Goal: Use online tool/utility: Utilize a website feature to perform a specific function

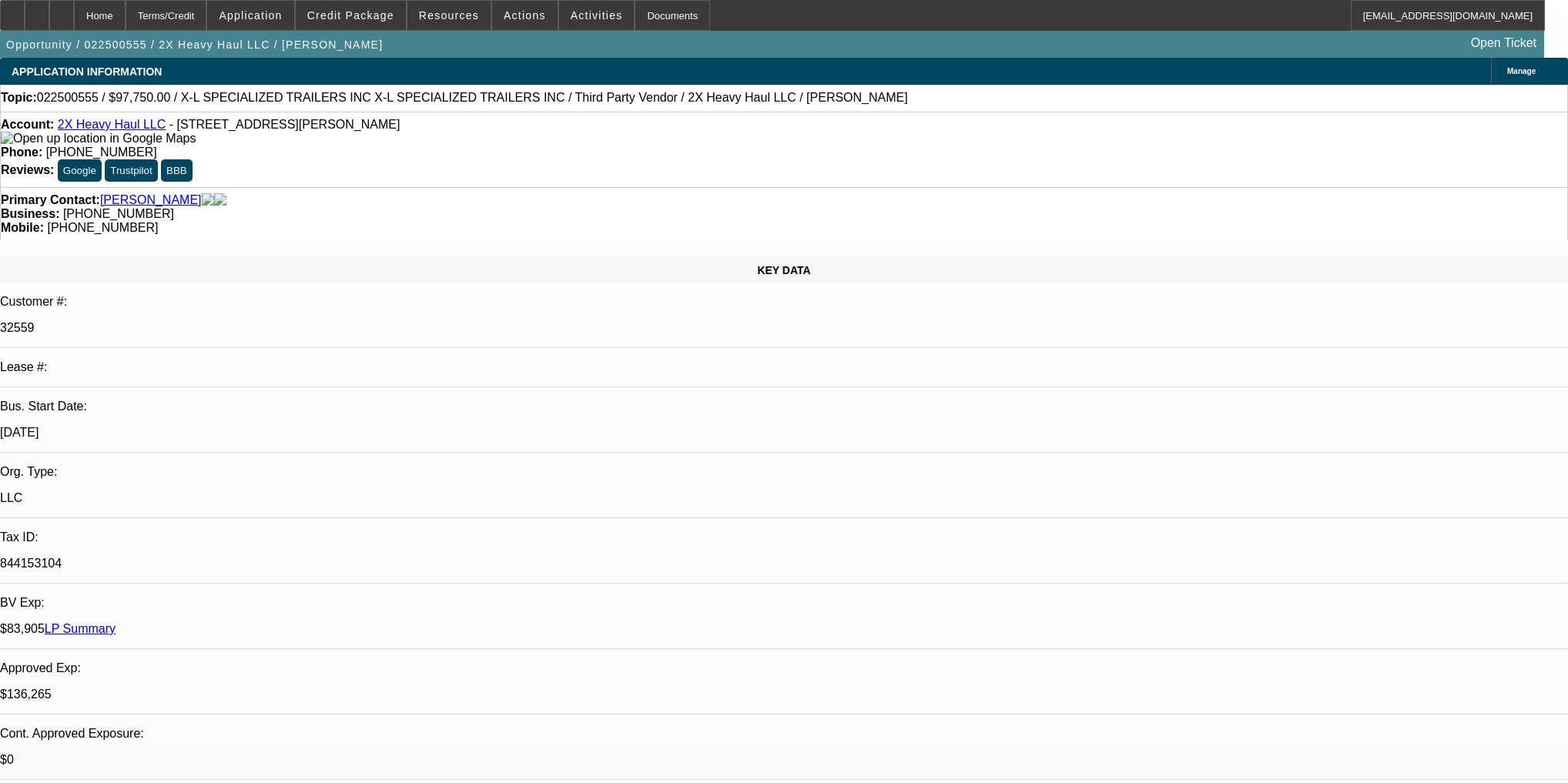
select select "0"
select select "2"
select select "0"
select select "6"
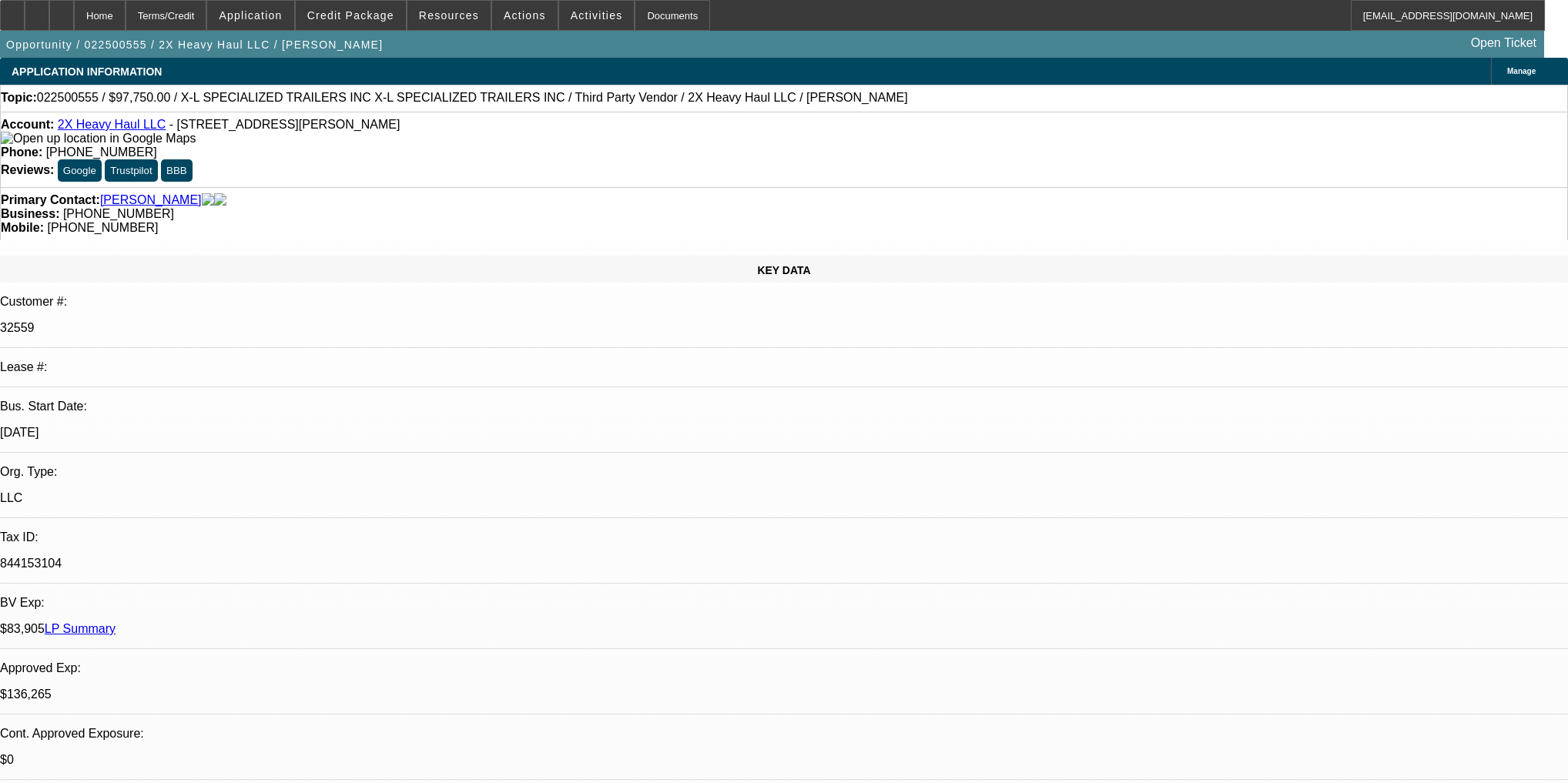
select select "0.15"
select select "2"
select select "0"
select select "6"
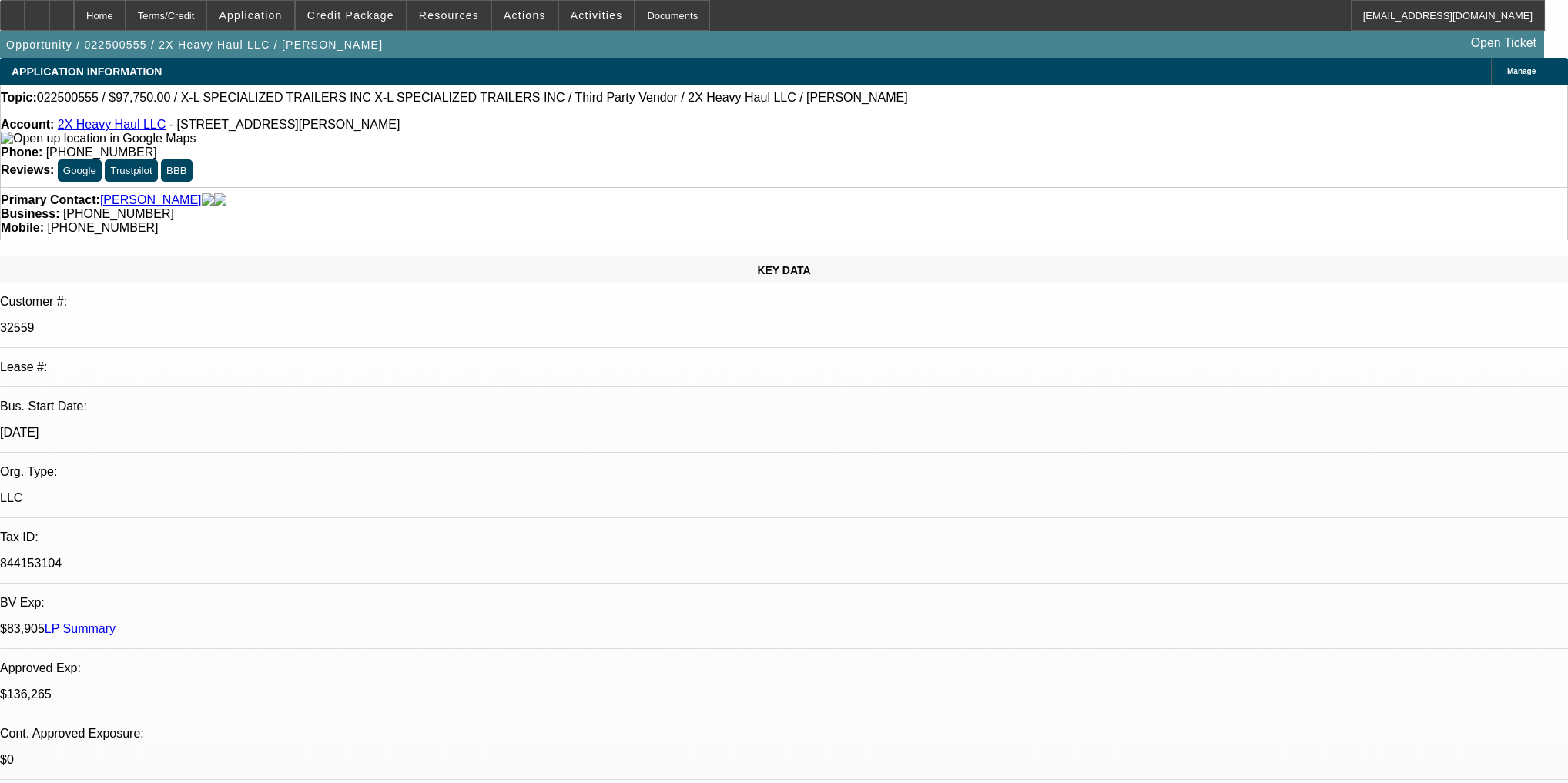
select select "0.1"
select select "0"
select select "6"
select select "0.1"
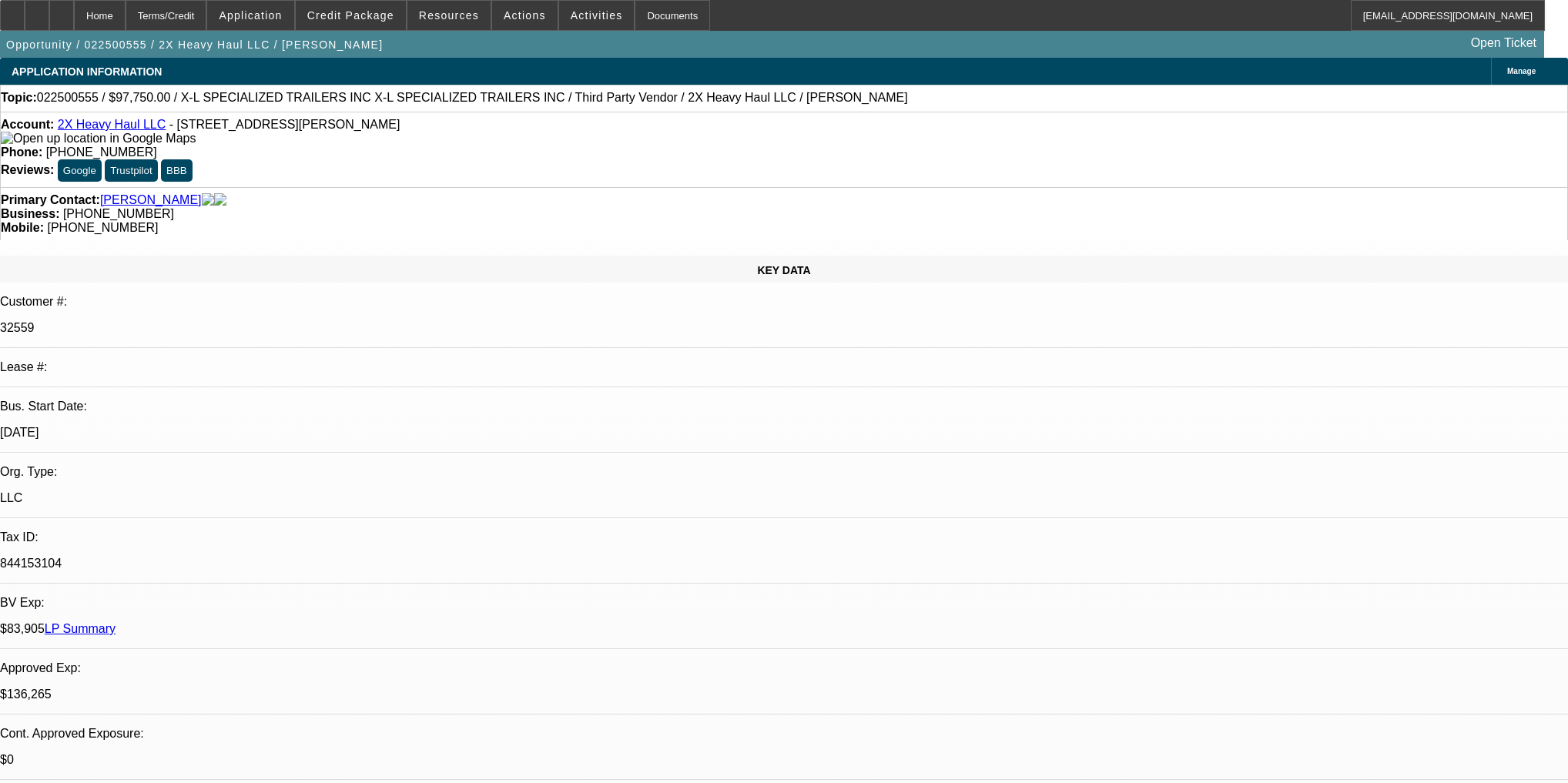
select select "0"
select select "6"
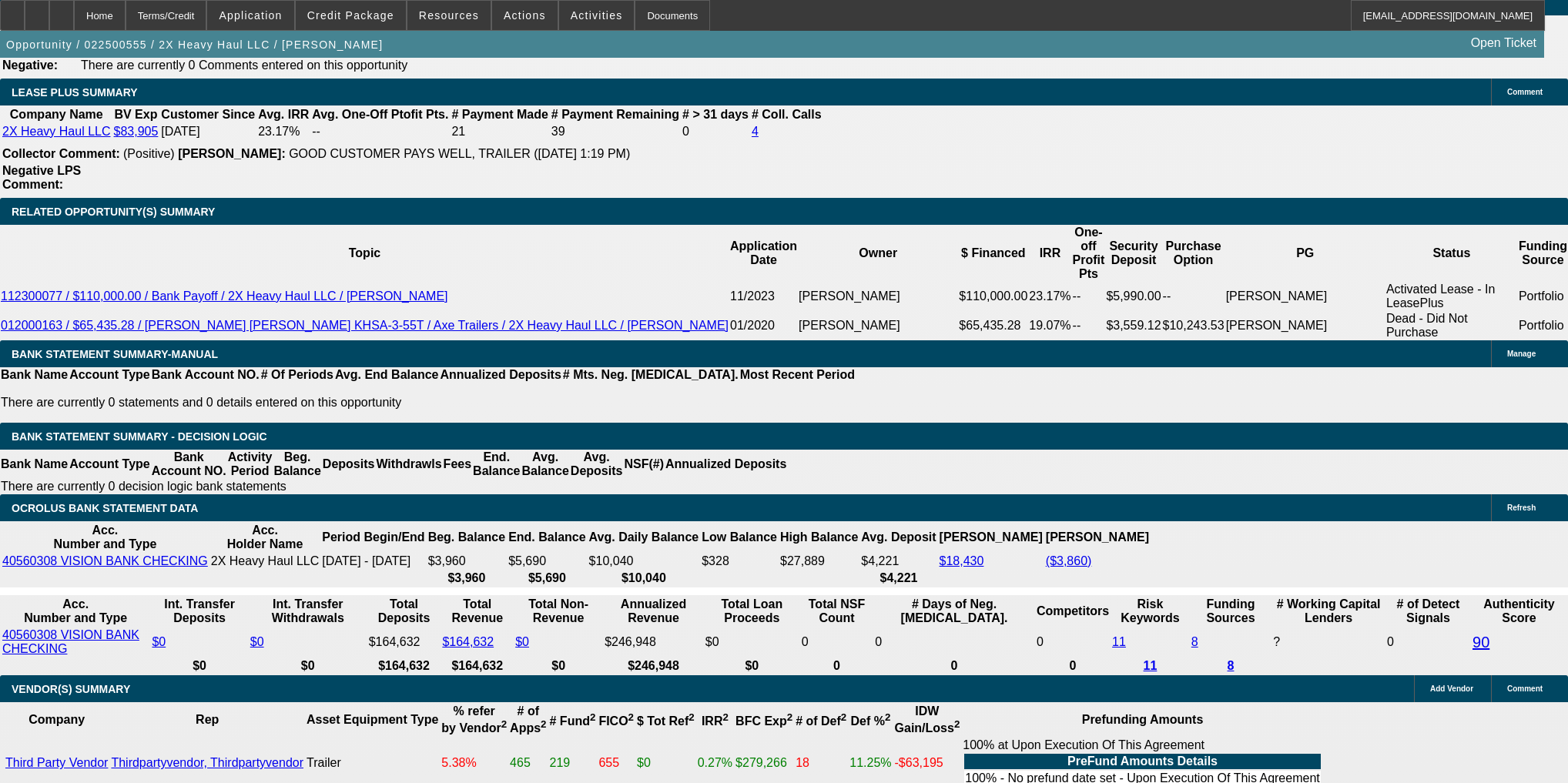
scroll to position [2586, 0]
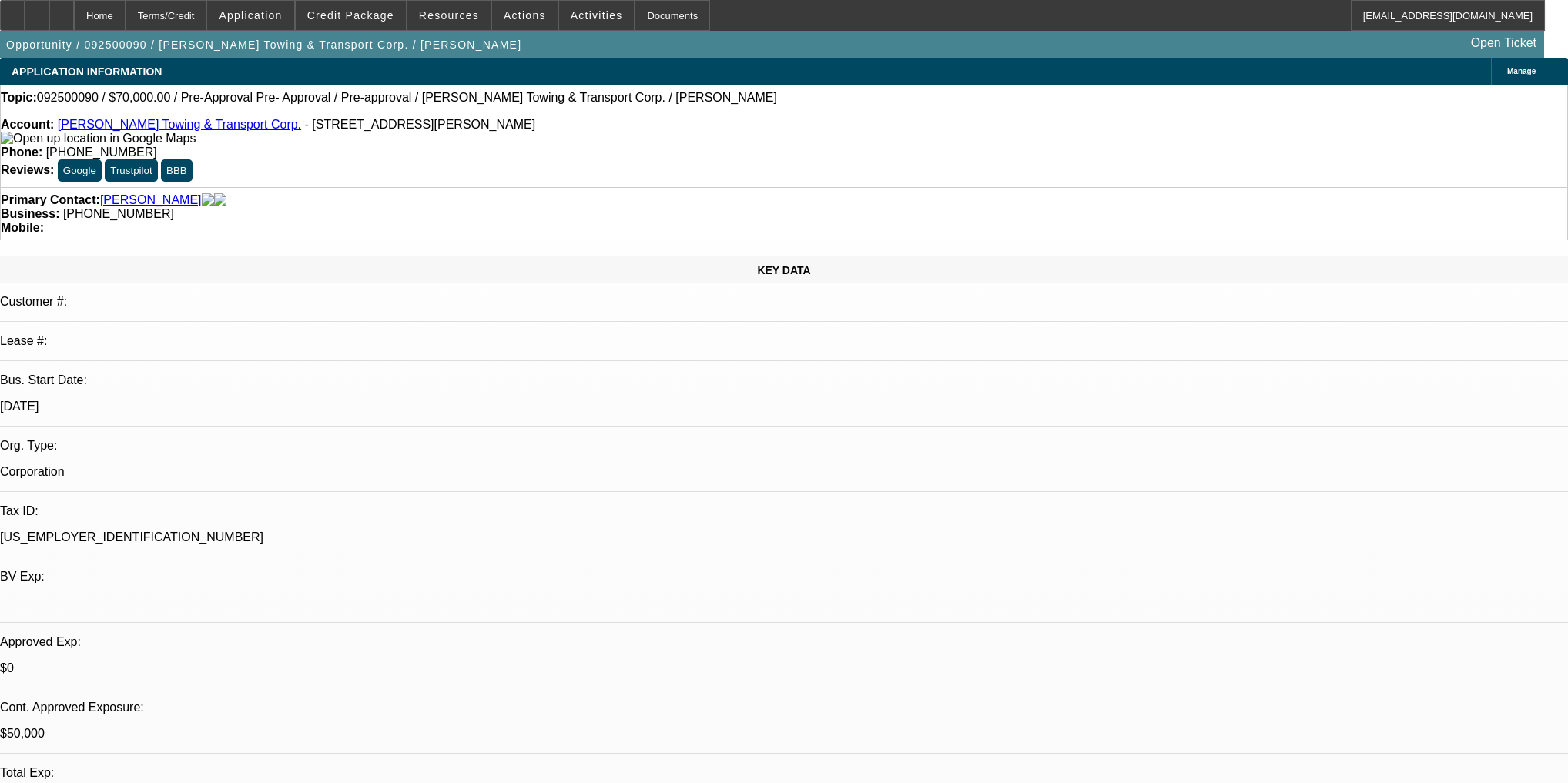
select select "0"
select select "0.1"
select select "4"
select select "0"
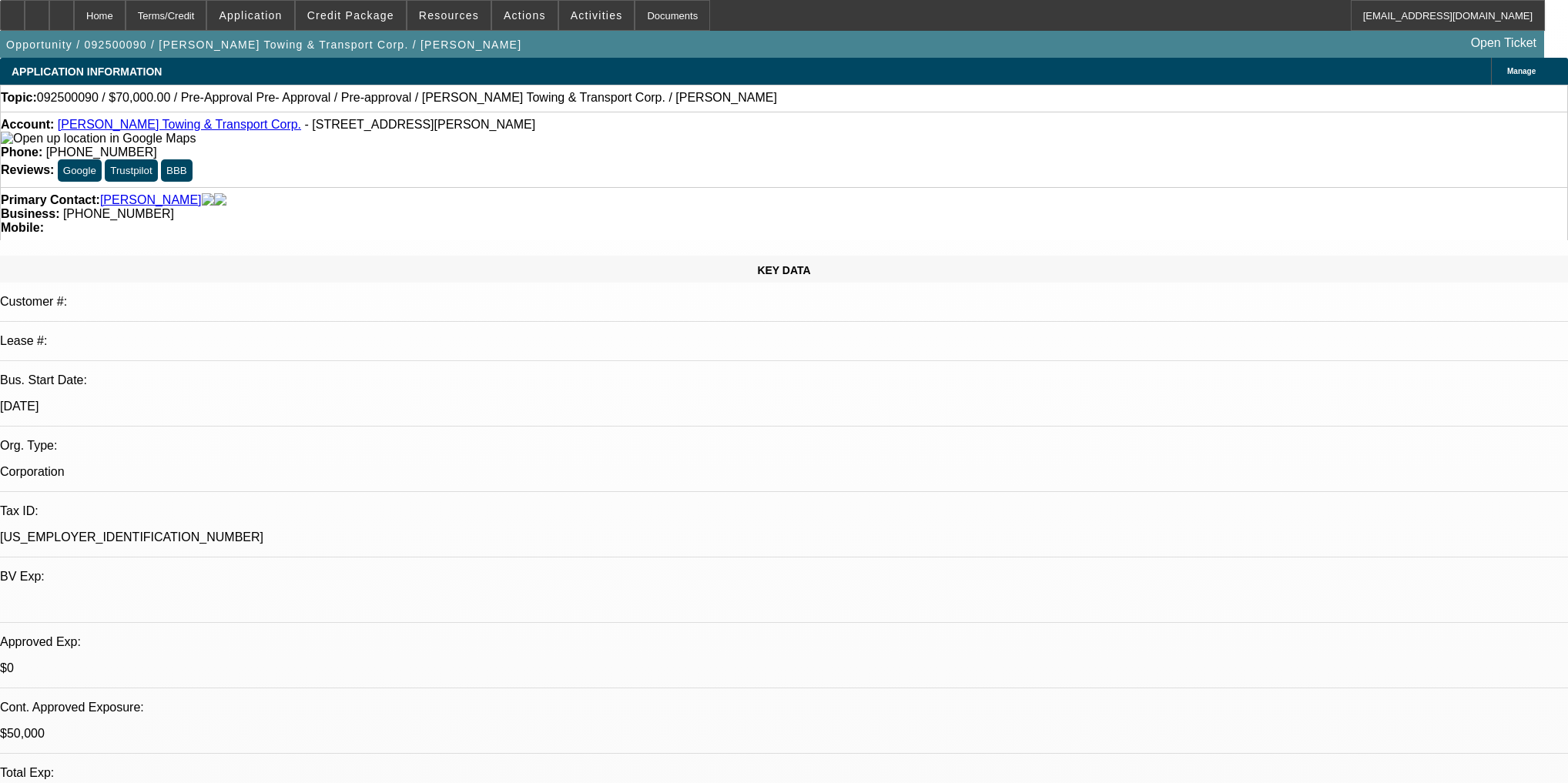
select select "2"
select select "0.1"
select select "4"
select select "0"
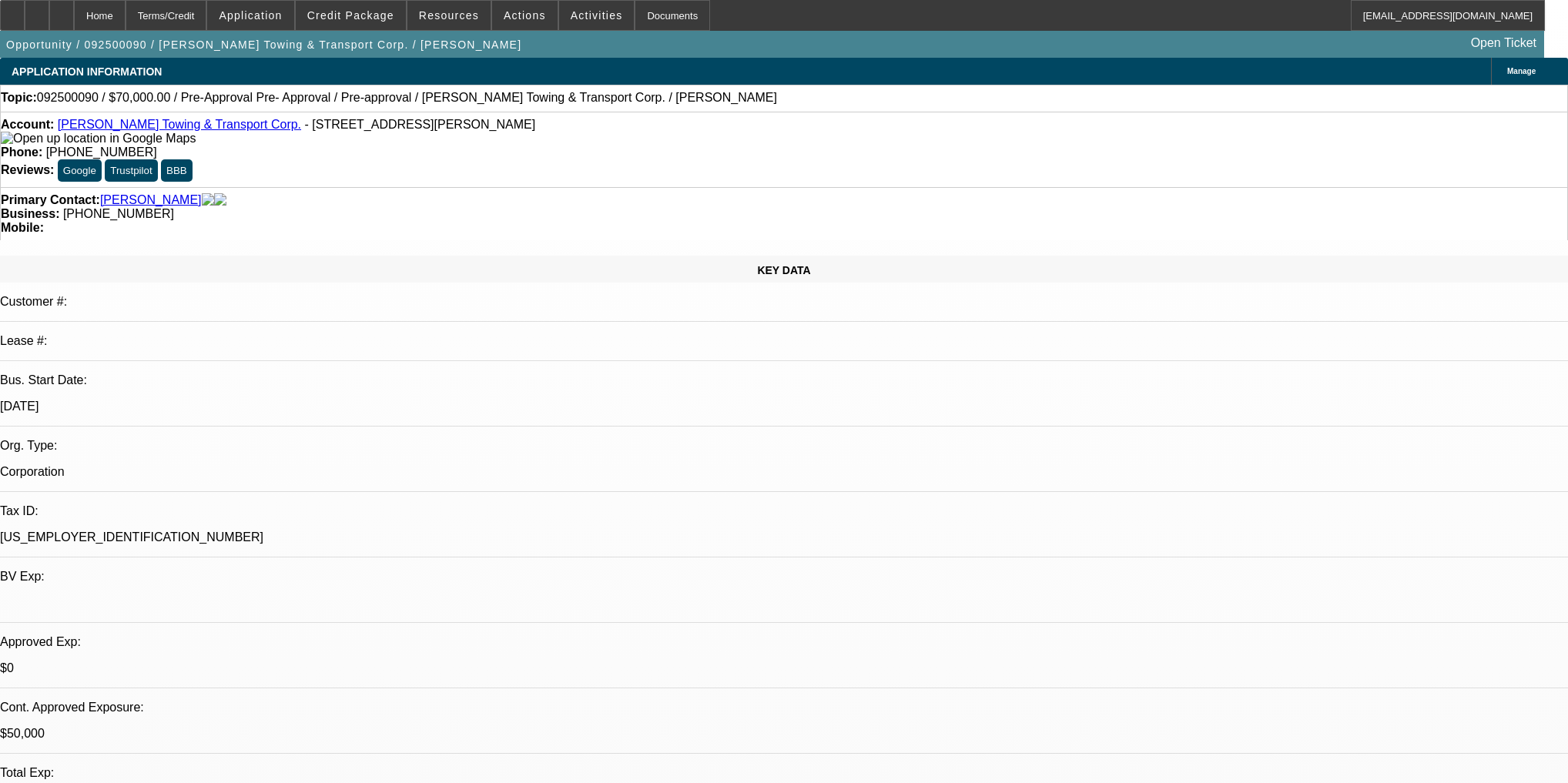
select select "2"
select select "0.1"
select select "4"
select select "0"
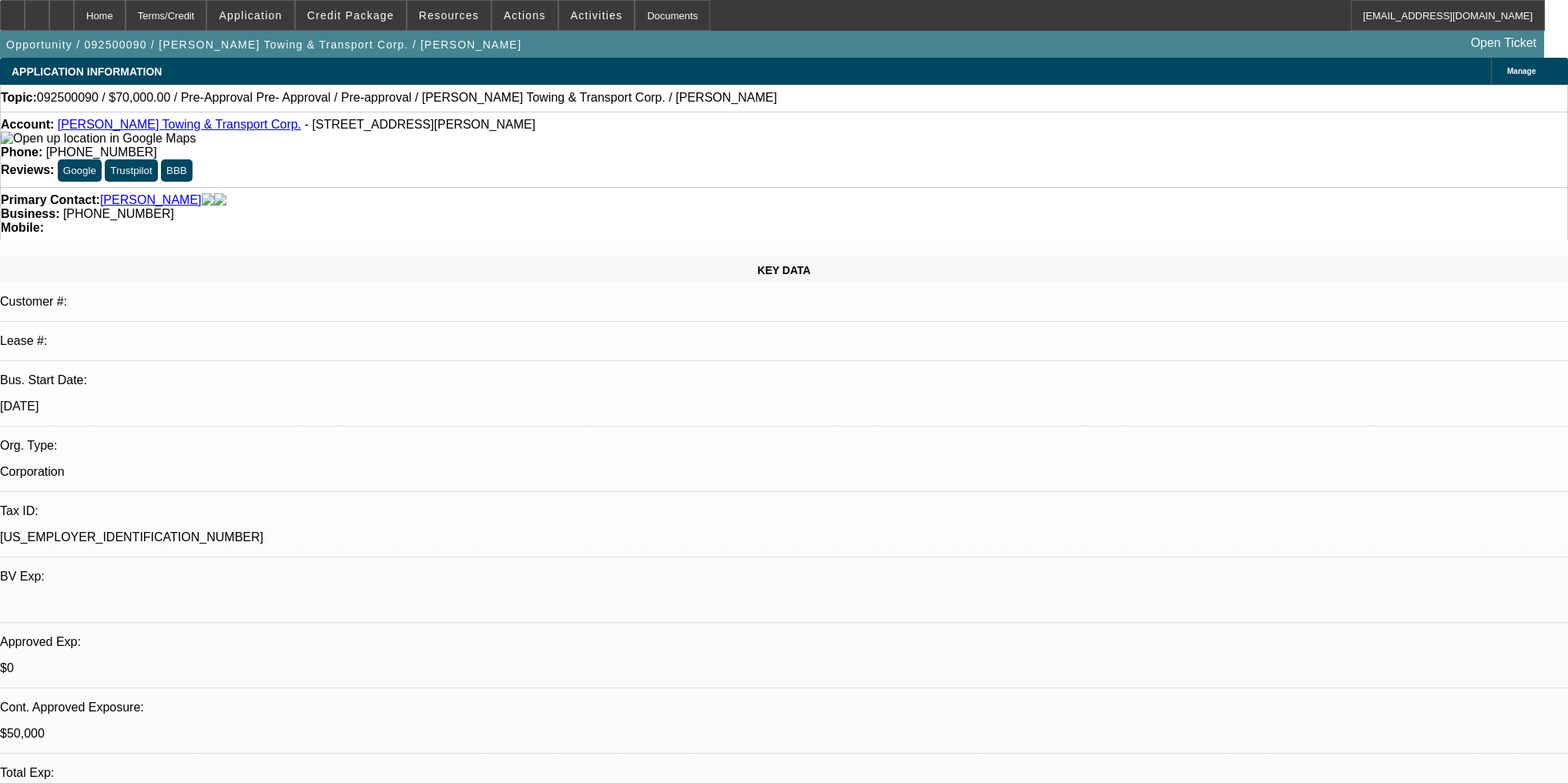
select select "0"
select select "0.1"
select select "4"
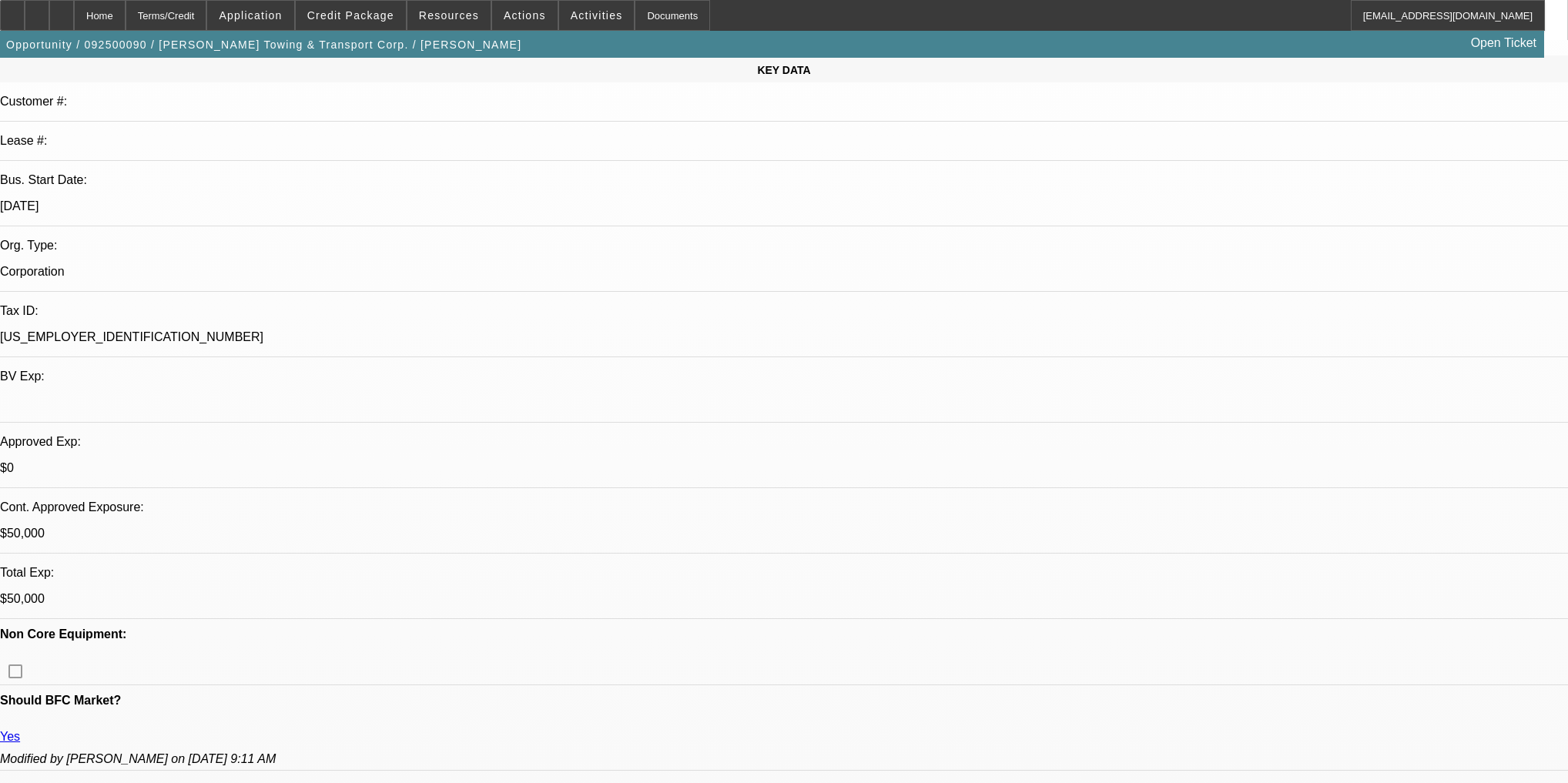
scroll to position [185, 0]
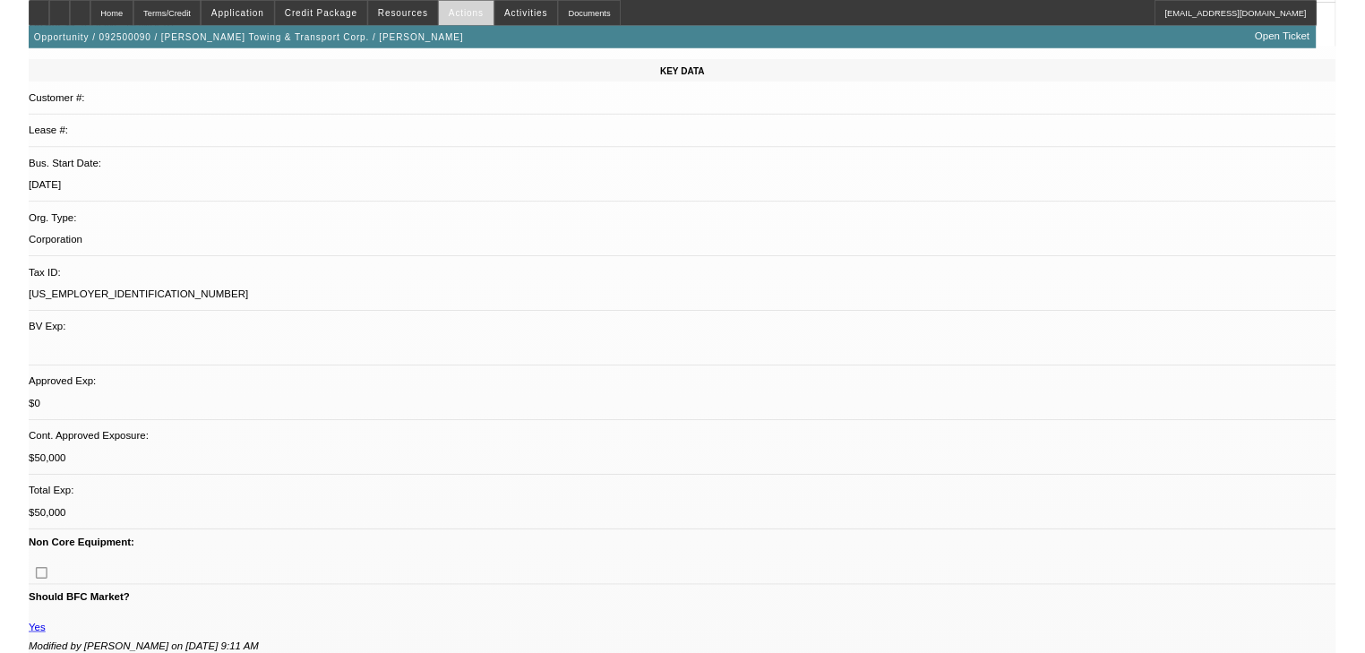
scroll to position [232, 0]
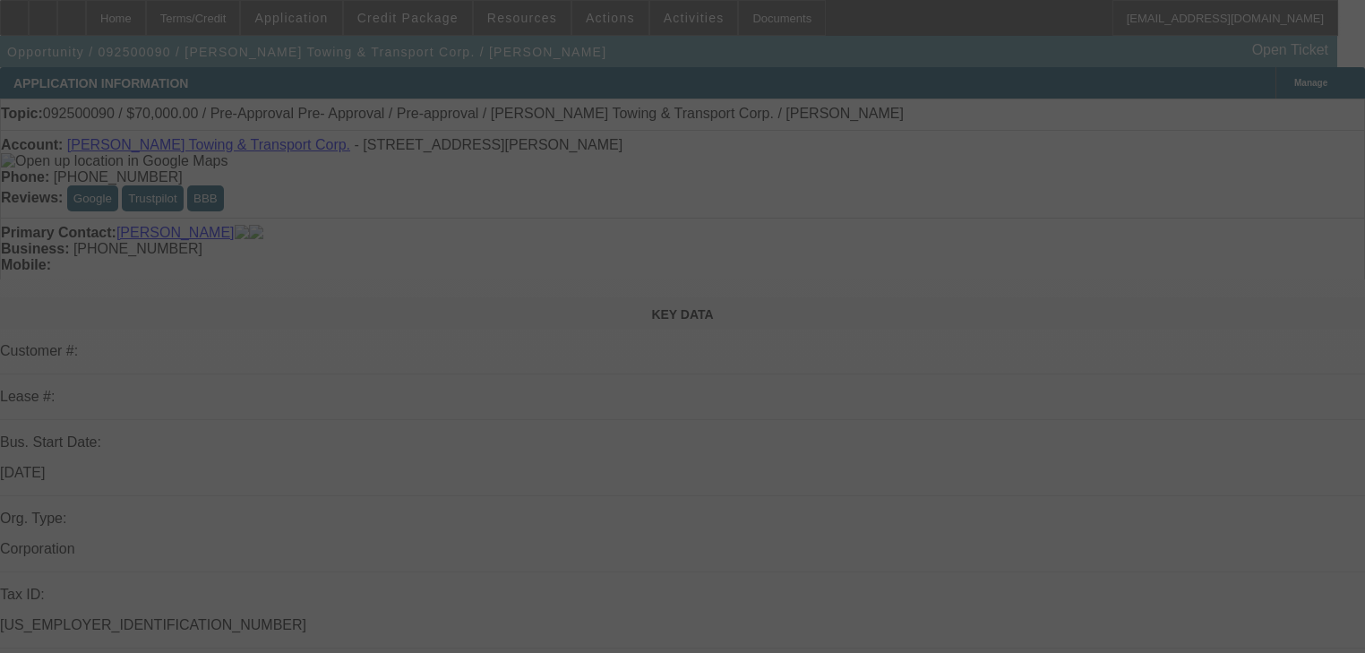
select select "0"
select select "0.1"
select select "4"
select select "0"
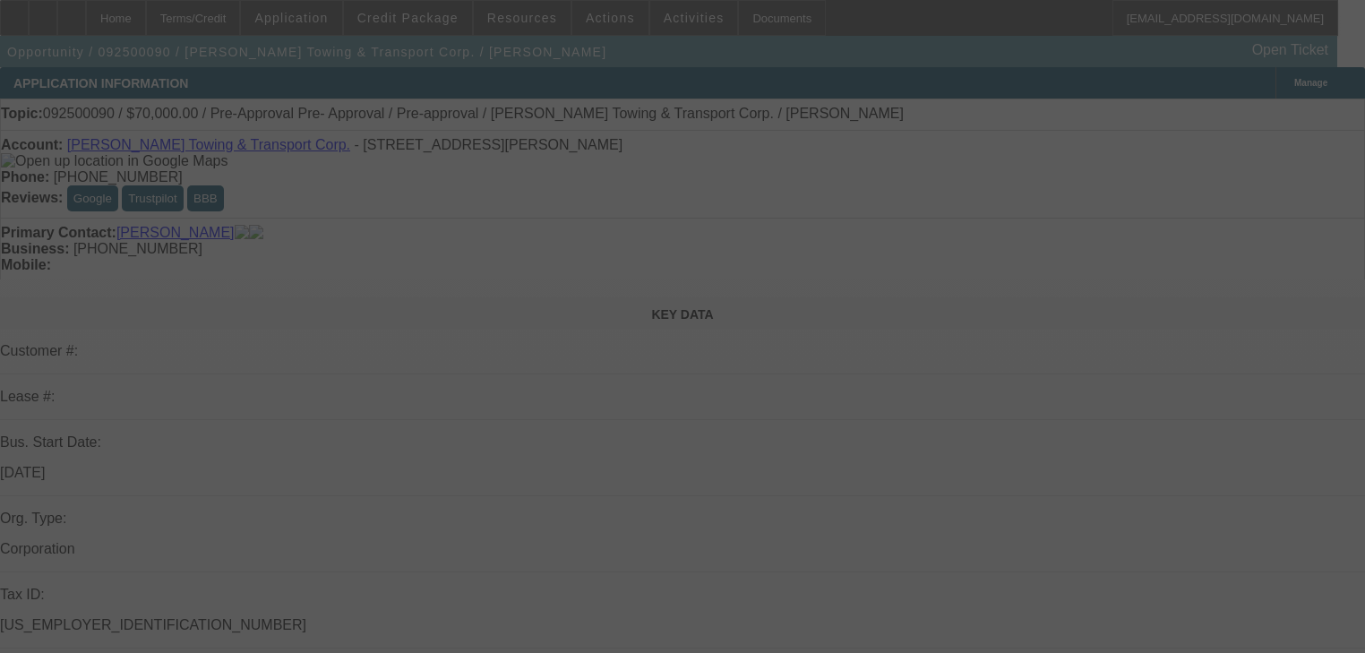
select select "2"
select select "0.1"
select select "4"
select select "0"
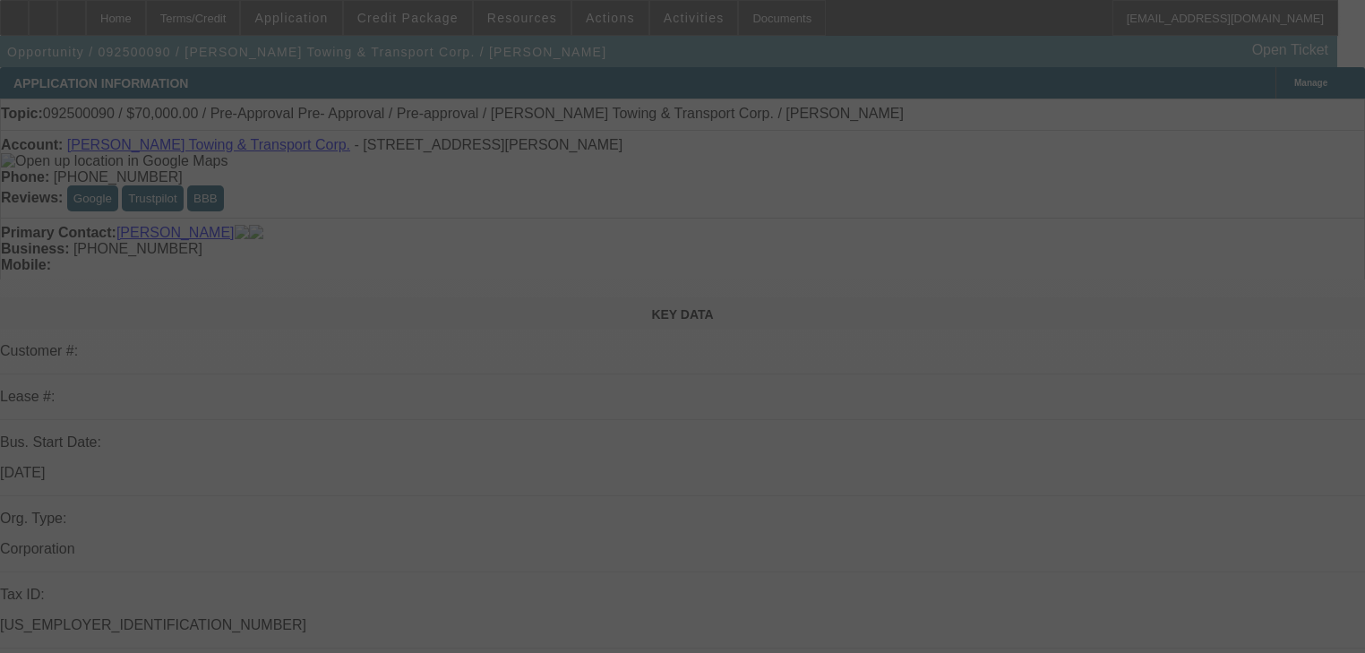
select select "2"
select select "0.1"
select select "4"
select select "0"
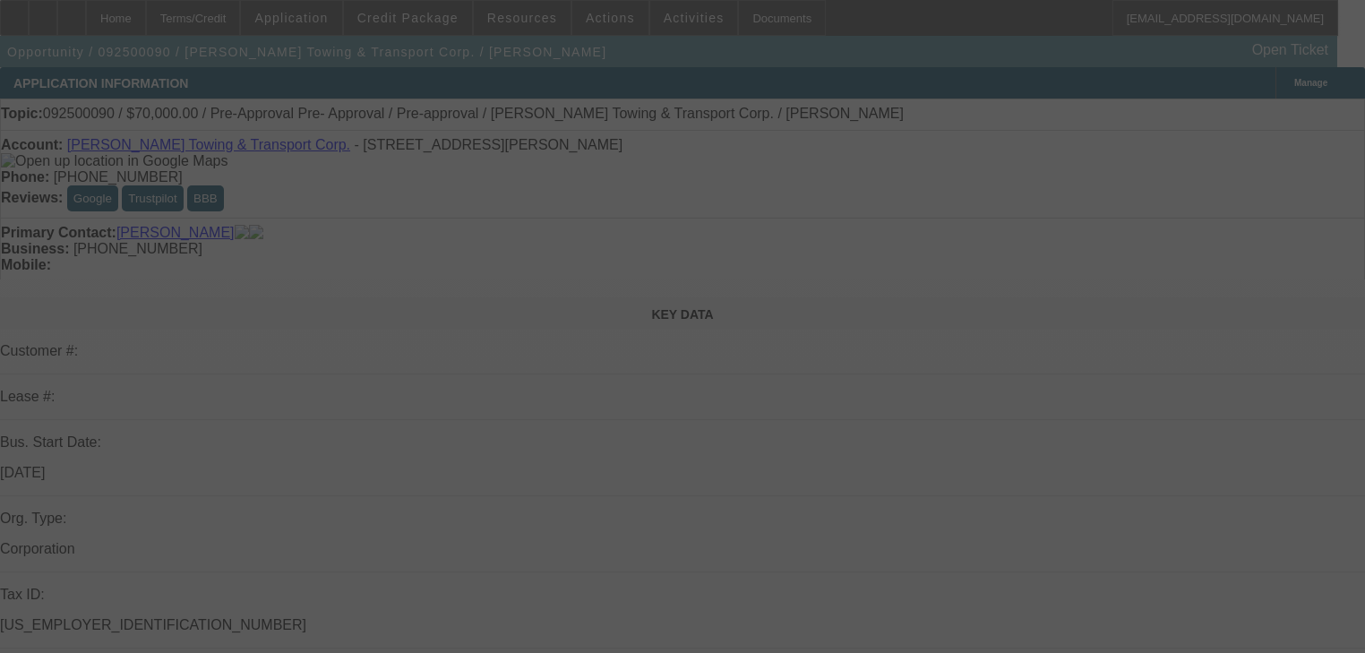
select select "0"
select select "0.1"
select select "4"
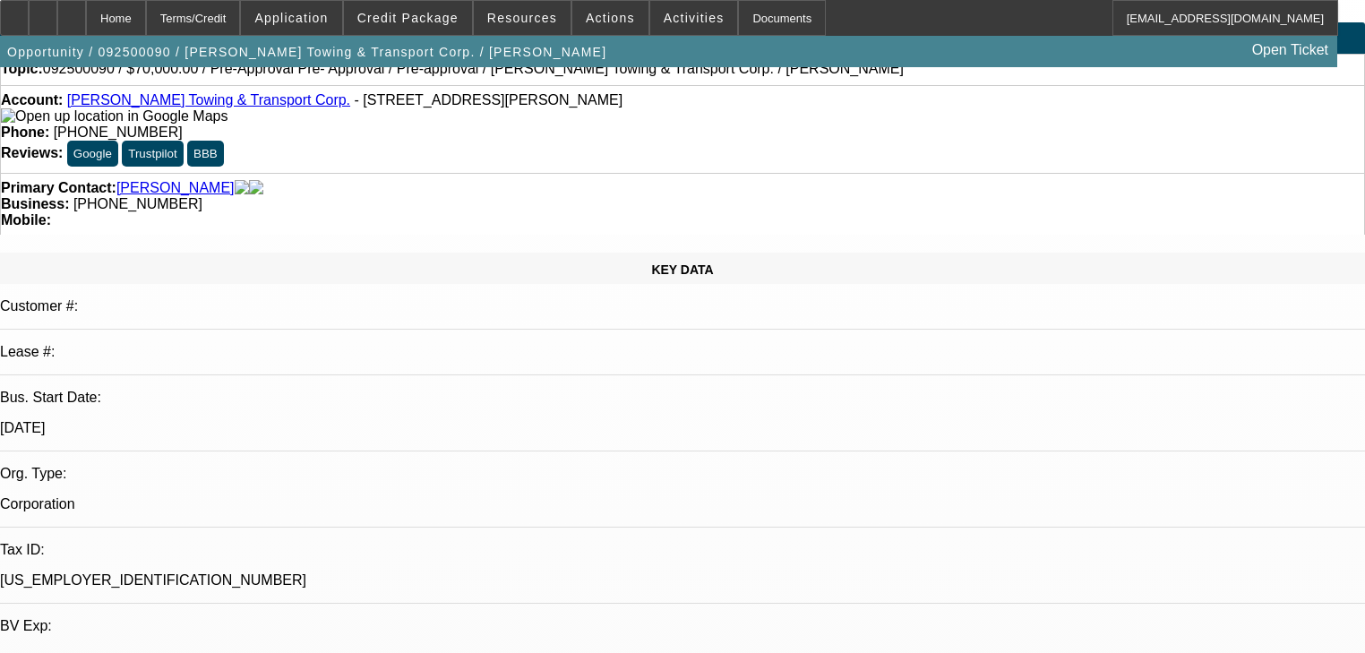
scroll to position [46, 0]
